Goal: Transaction & Acquisition: Book appointment/travel/reservation

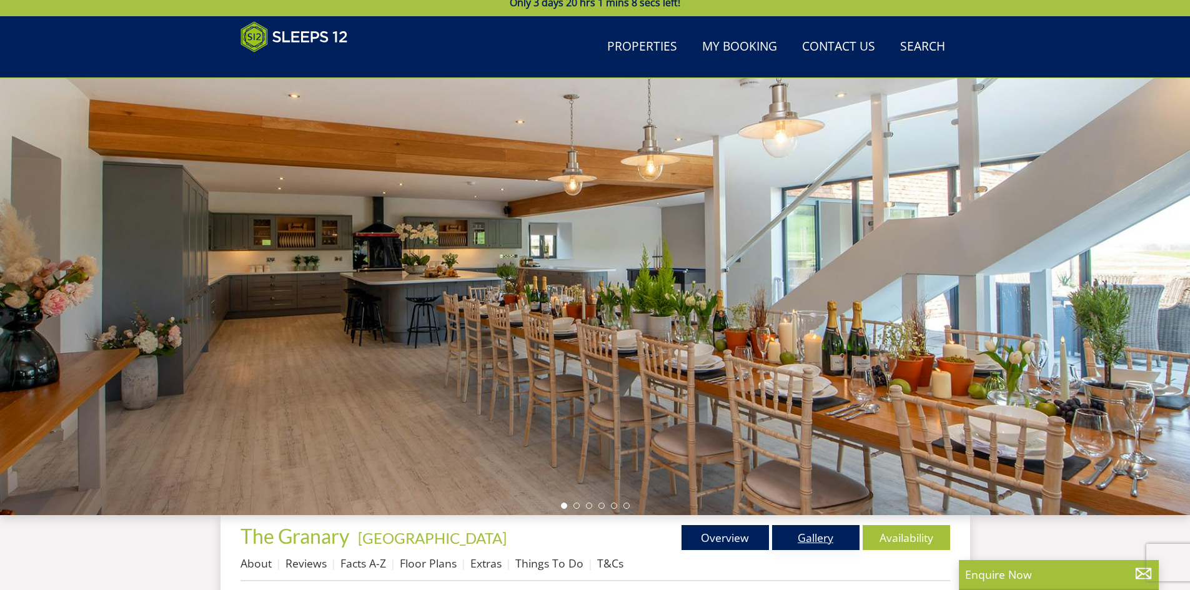
click at [789, 537] on link "Gallery" at bounding box center [815, 537] width 87 height 25
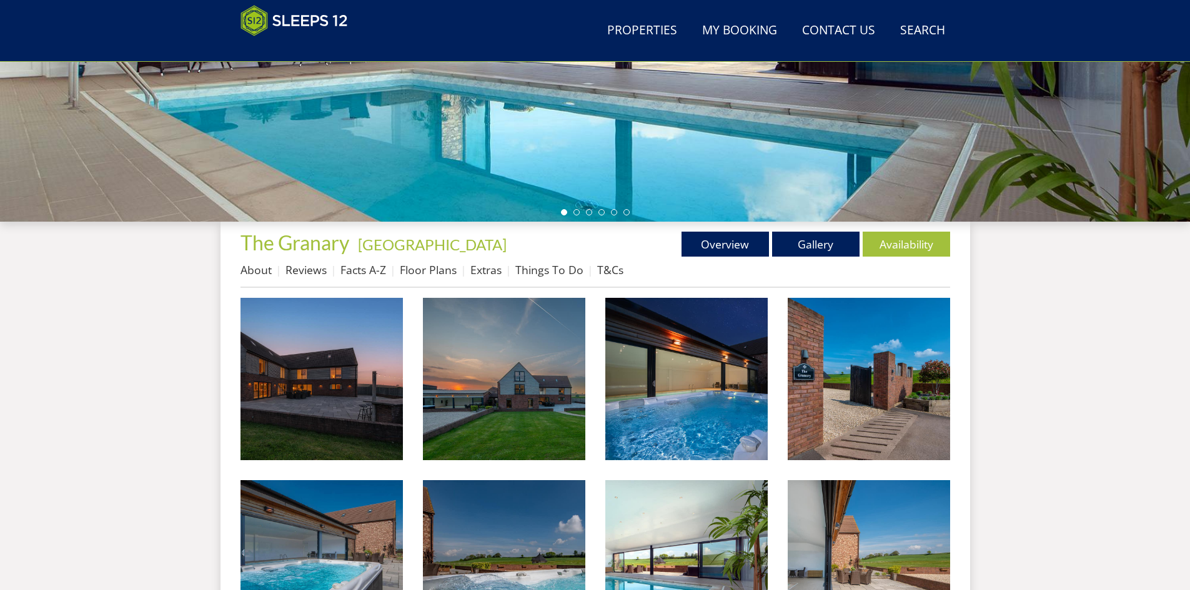
scroll to position [343, 0]
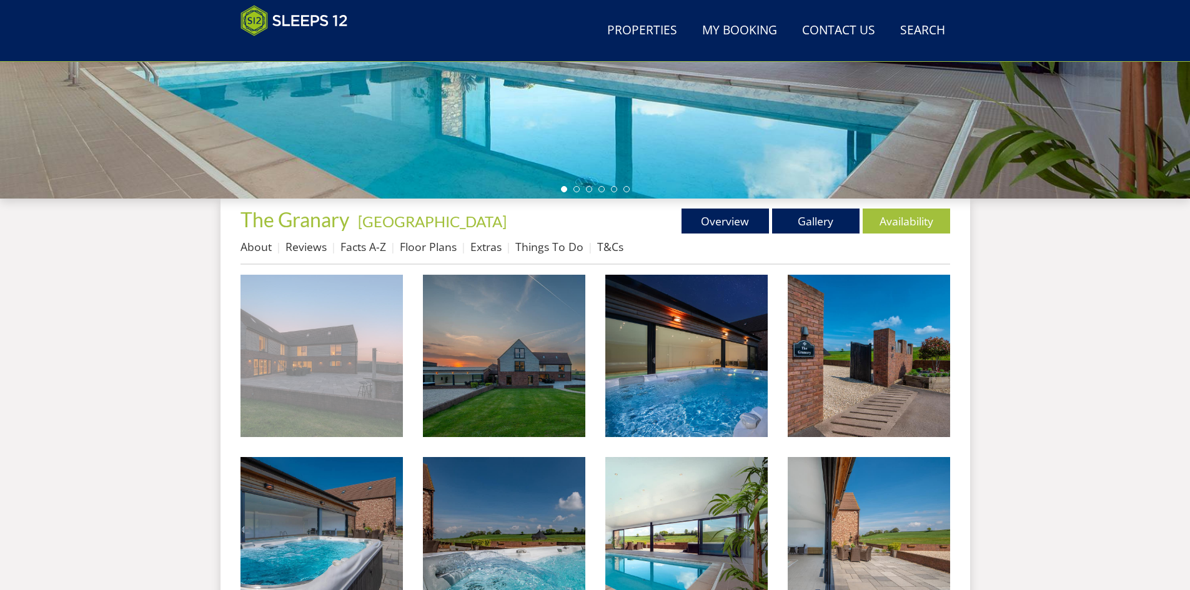
click at [293, 368] on img at bounding box center [321, 356] width 162 height 162
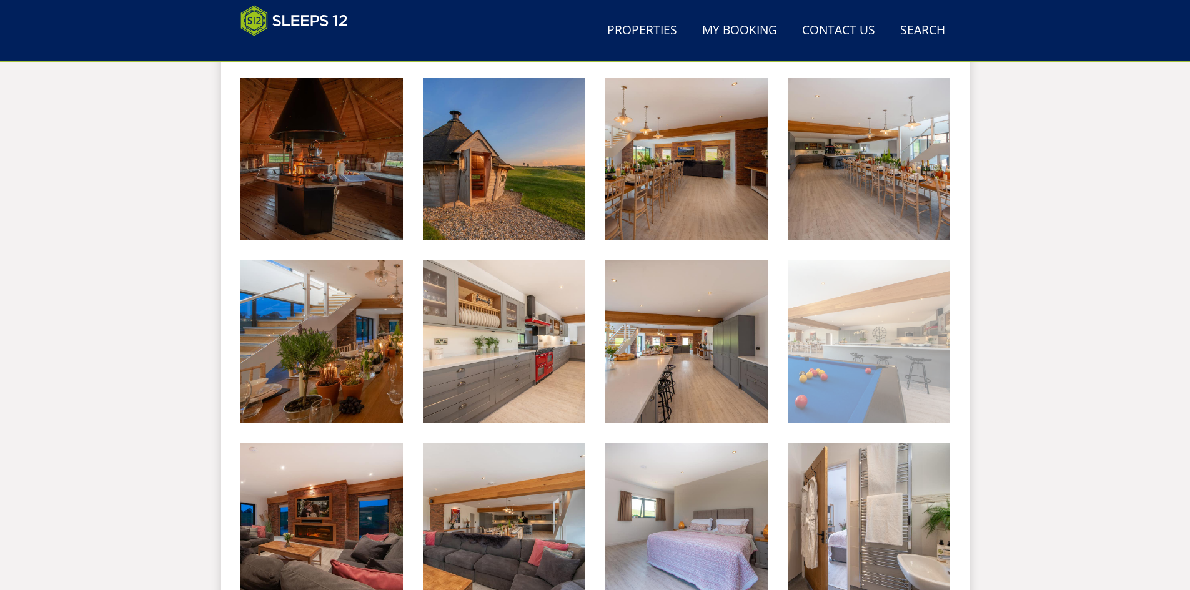
scroll to position [905, 0]
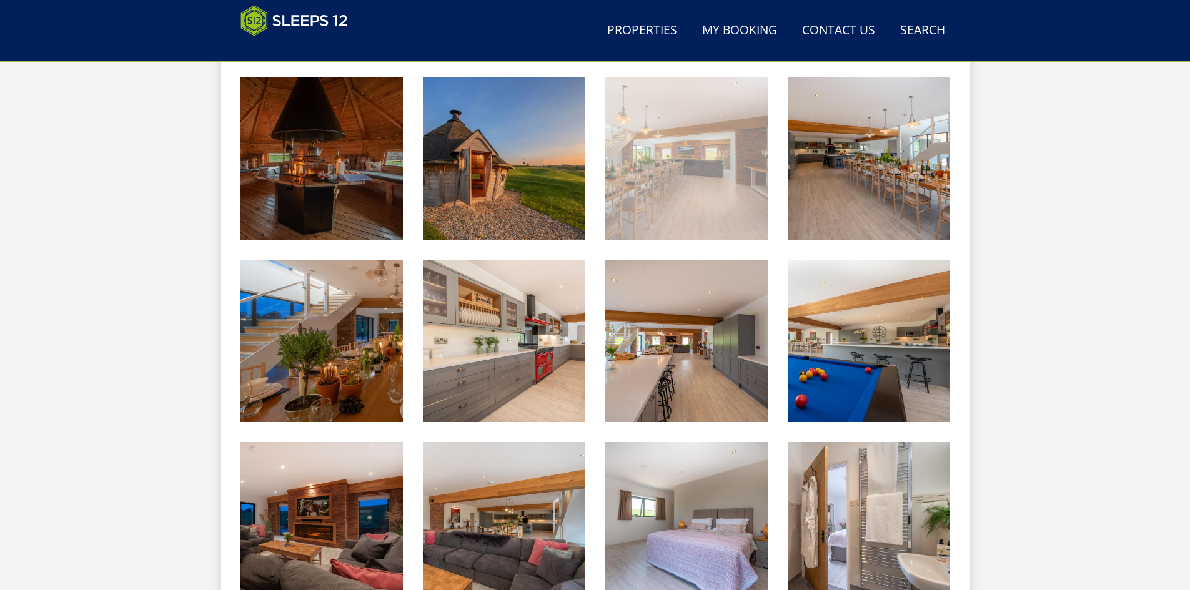
click at [706, 189] on img at bounding box center [686, 158] width 162 height 162
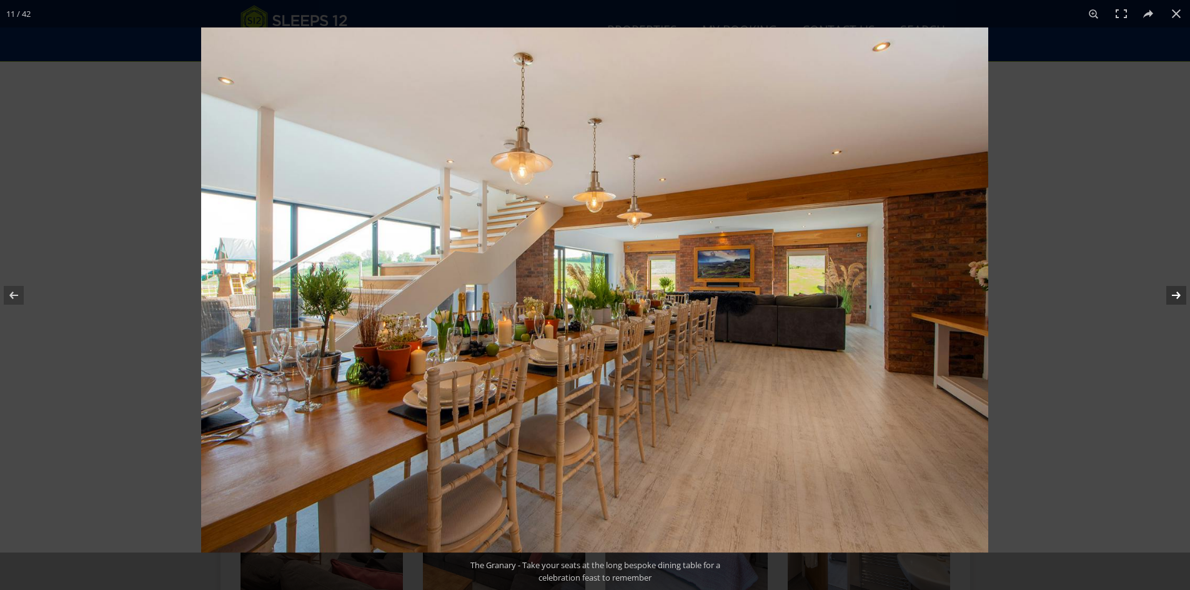
click at [1179, 299] on button at bounding box center [1168, 295] width 44 height 62
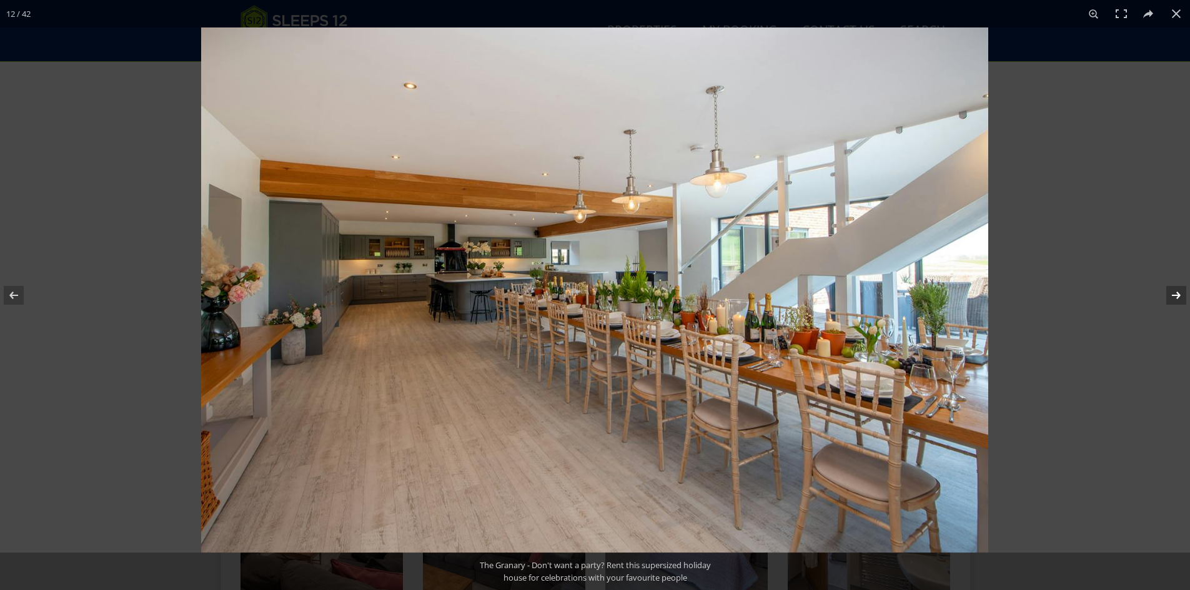
click at [1179, 299] on button at bounding box center [1168, 295] width 44 height 62
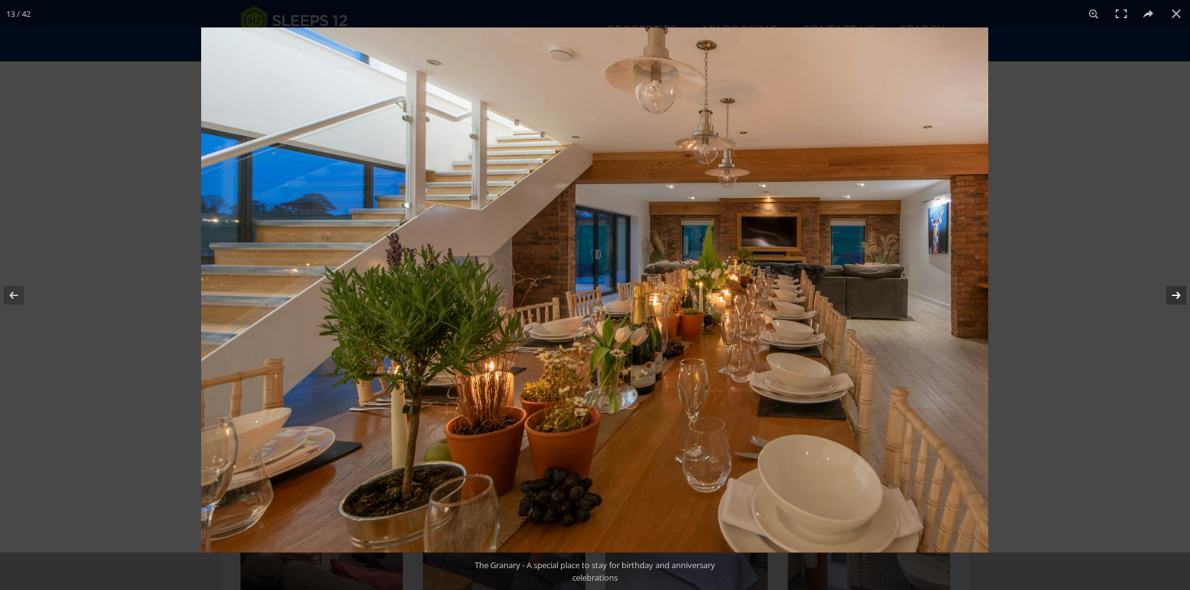
click at [1179, 299] on button at bounding box center [1168, 295] width 44 height 62
